Goal: Task Accomplishment & Management: Use online tool/utility

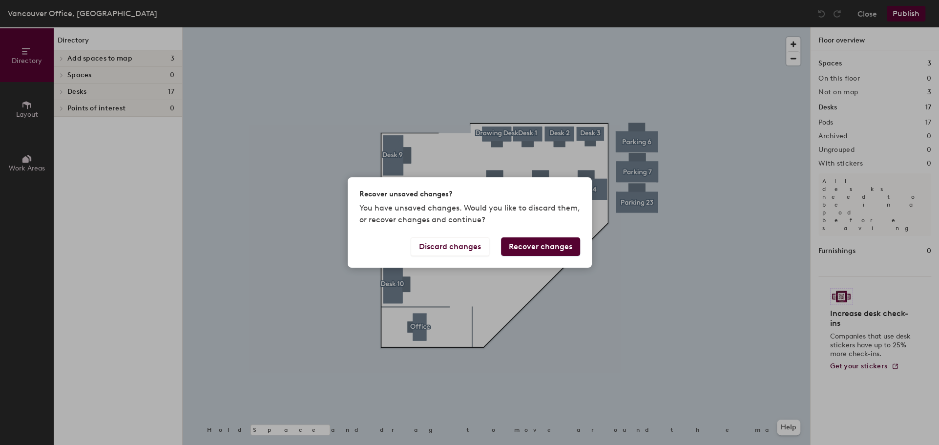
click at [552, 250] on button "Recover changes" at bounding box center [540, 246] width 79 height 19
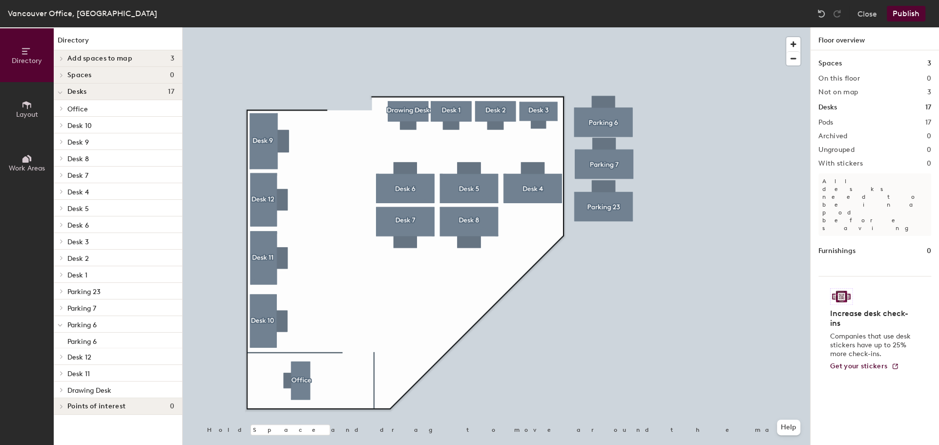
click at [927, 13] on div "Publish" at bounding box center [908, 14] width 44 height 16
click at [901, 17] on button "Publish" at bounding box center [905, 14] width 39 height 16
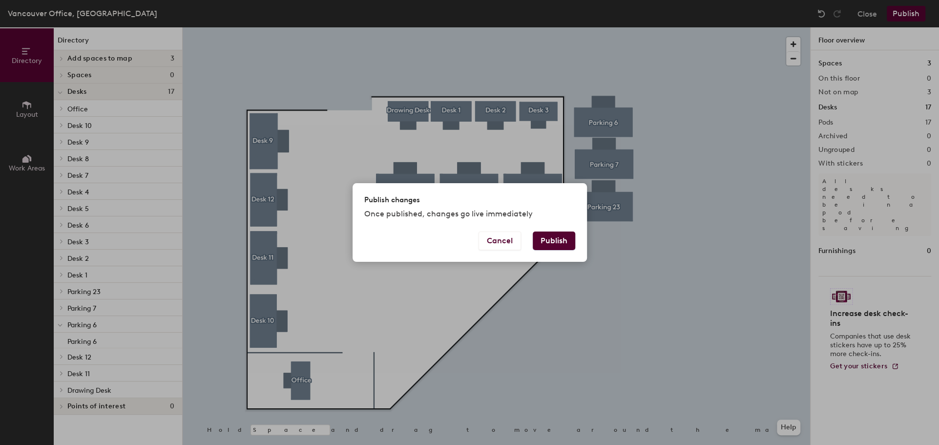
click at [547, 244] on button "Publish" at bounding box center [553, 240] width 42 height 19
